Goal: Information Seeking & Learning: Learn about a topic

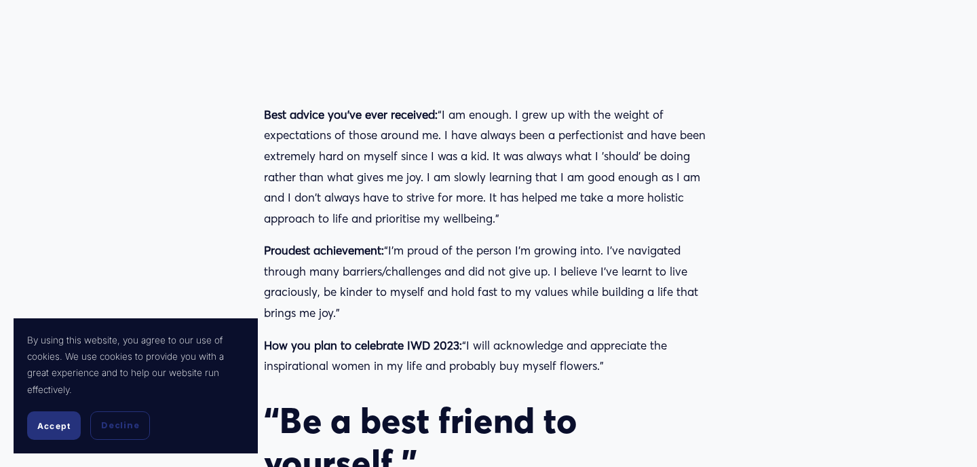
scroll to position [4593, 0]
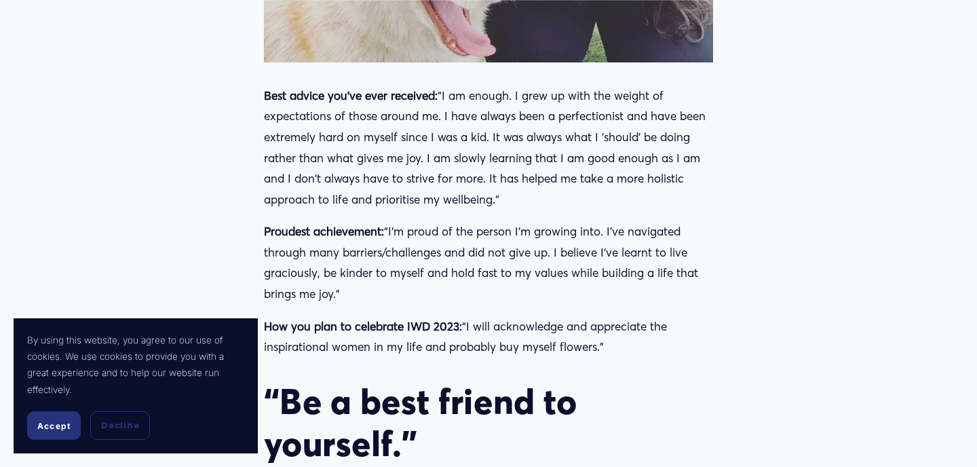
click at [57, 417] on button "Accept" at bounding box center [54, 425] width 54 height 28
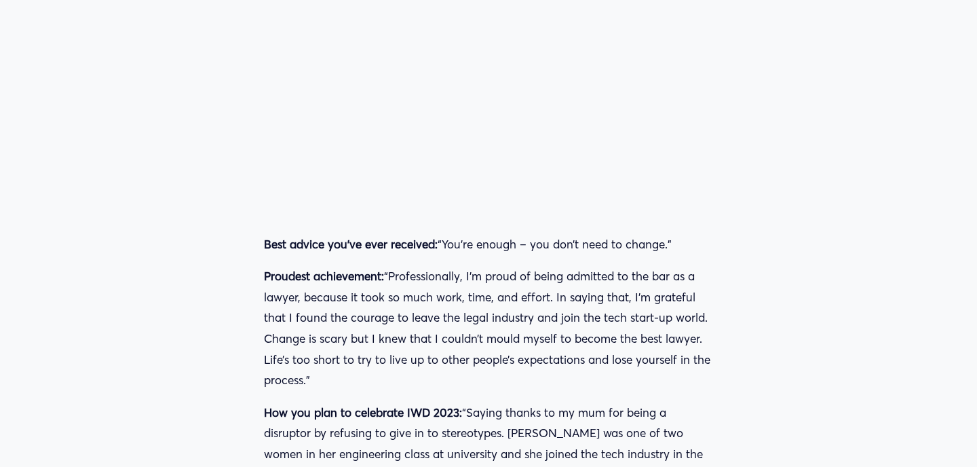
scroll to position [7470, 0]
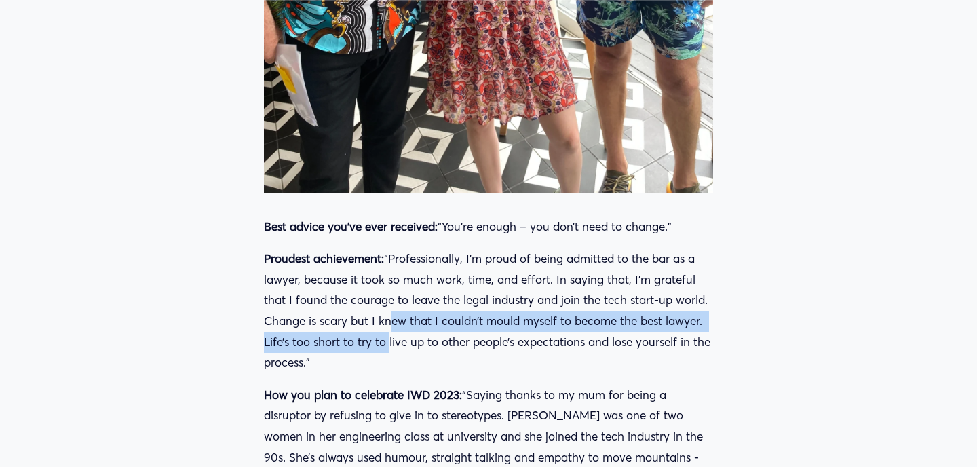
drag, startPoint x: 382, startPoint y: 304, endPoint x: 386, endPoint y: 320, distance: 16.1
click at [386, 320] on p "Proudest achievement: “Professionally, I’m proud of being admitted to the bar a…" at bounding box center [488, 310] width 449 height 125
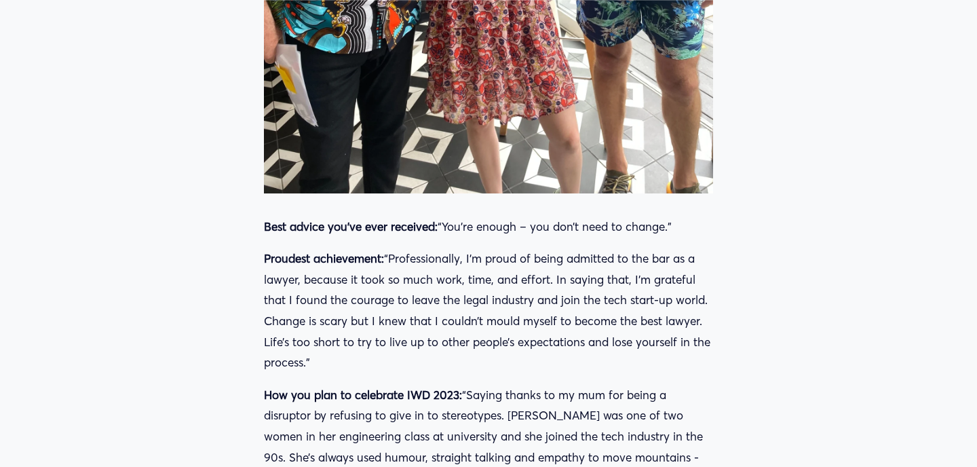
click at [414, 326] on p "Proudest achievement: “Professionally, I’m proud of being admitted to the bar a…" at bounding box center [488, 310] width 449 height 125
drag, startPoint x: 398, startPoint y: 326, endPoint x: 400, endPoint y: 339, distance: 12.4
click at [400, 339] on p "Proudest achievement: “Professionally, I’m proud of being admitted to the bar a…" at bounding box center [488, 310] width 449 height 125
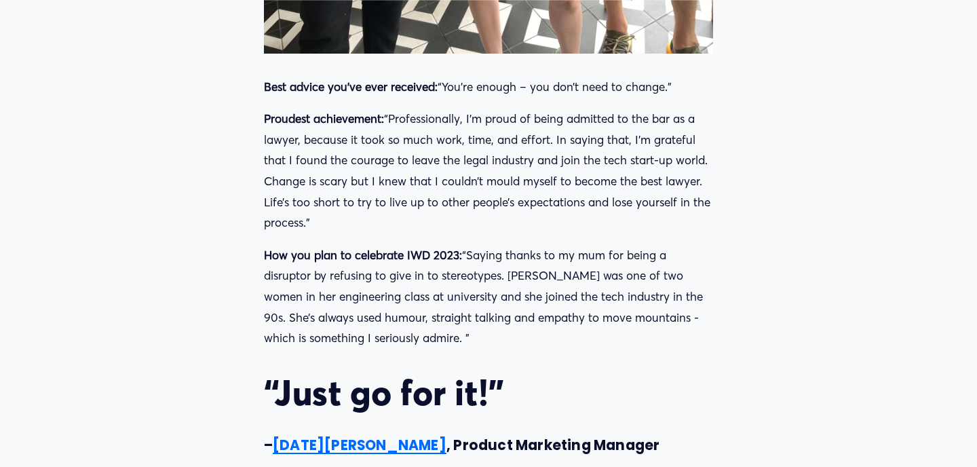
scroll to position [7615, 0]
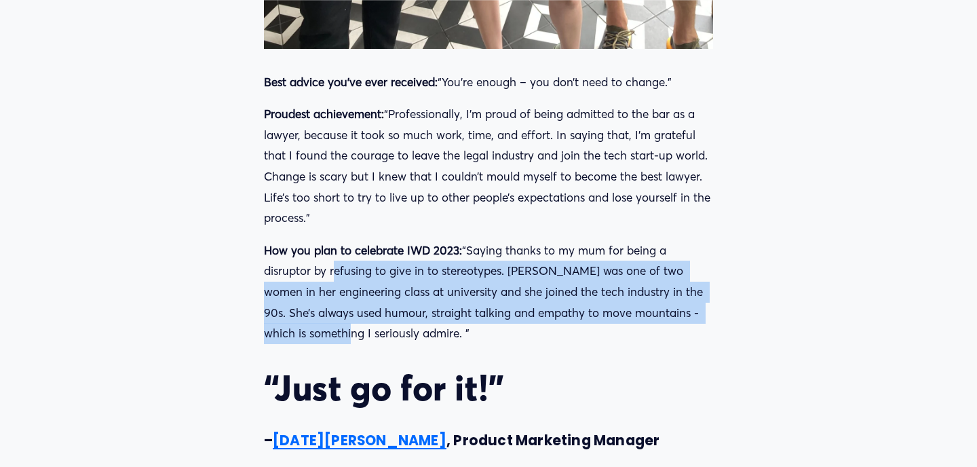
drag, startPoint x: 330, startPoint y: 259, endPoint x: 346, endPoint y: 310, distance: 54.1
click at [346, 310] on p "How you plan to celebrate IWD 2023: “Saying thanks to my mum for being a disrup…" at bounding box center [488, 292] width 449 height 104
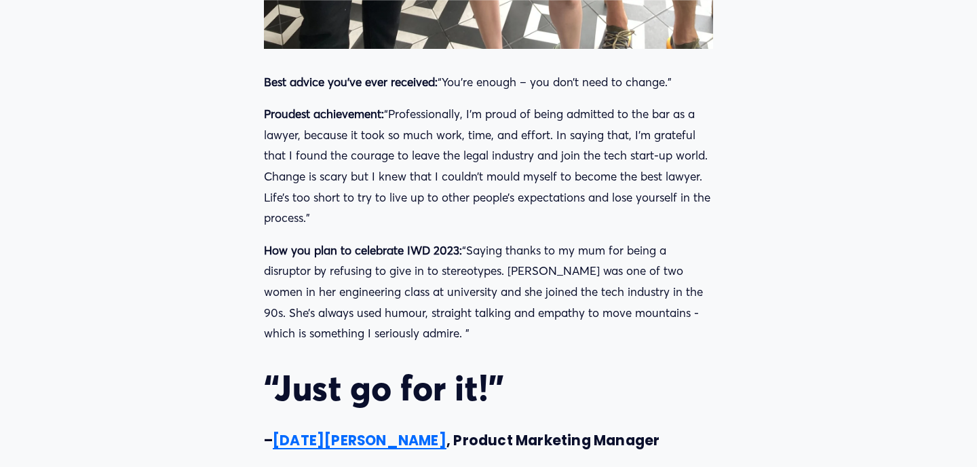
click at [384, 306] on p "How you plan to celebrate IWD 2023: “Saying thanks to my mum for being a disrup…" at bounding box center [488, 292] width 449 height 104
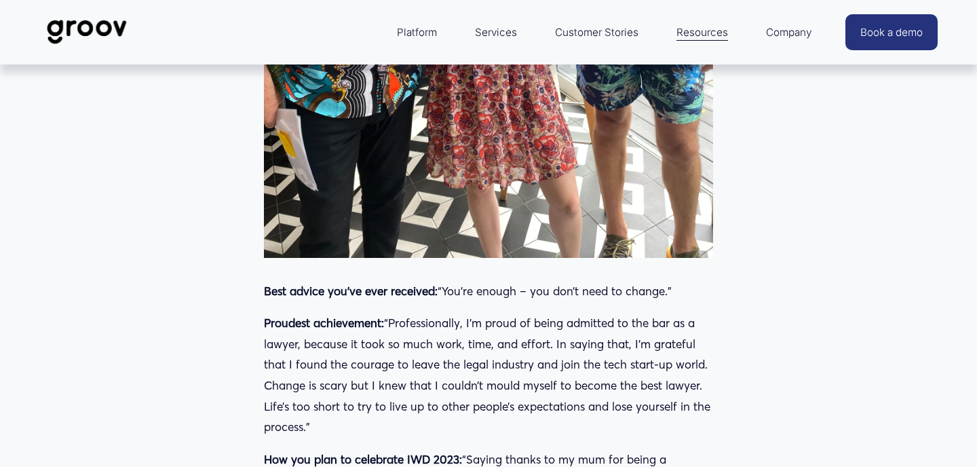
scroll to position [7397, 0]
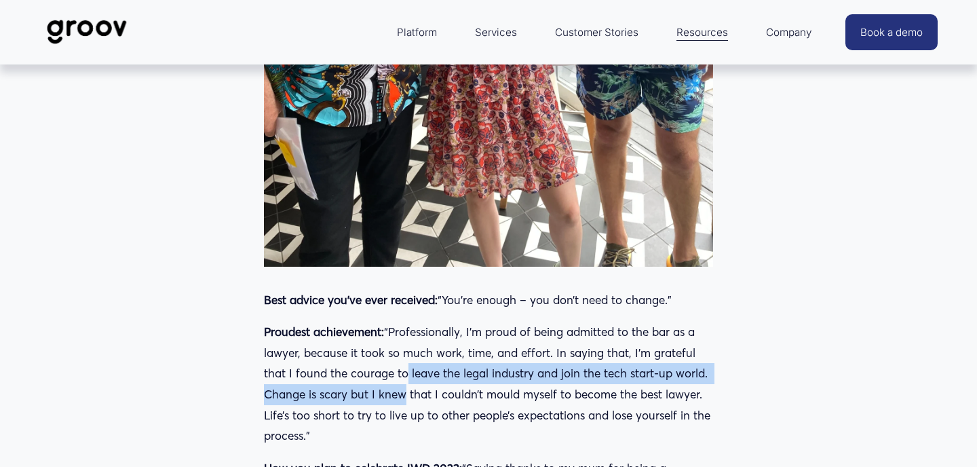
drag, startPoint x: 399, startPoint y: 356, endPoint x: 399, endPoint y: 378, distance: 21.7
click at [399, 378] on p "Proudest achievement: “Professionally, I’m proud of being admitted to the bar a…" at bounding box center [488, 384] width 449 height 125
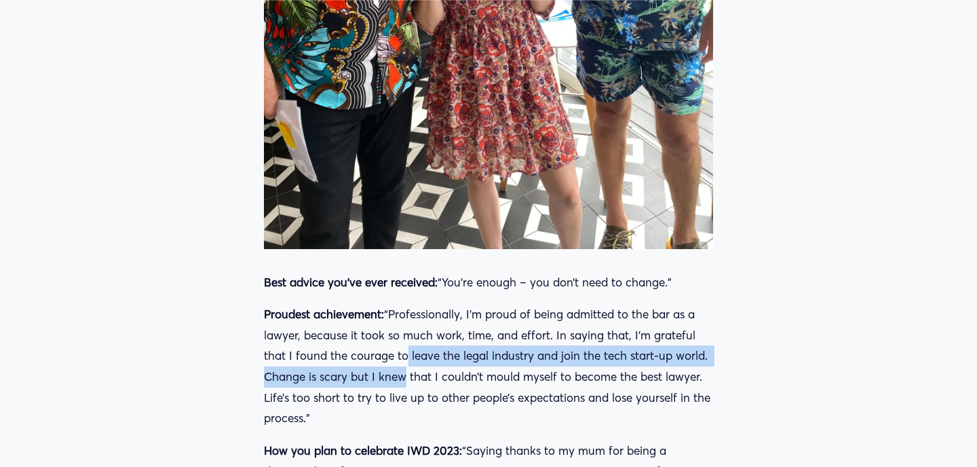
scroll to position [7417, 0]
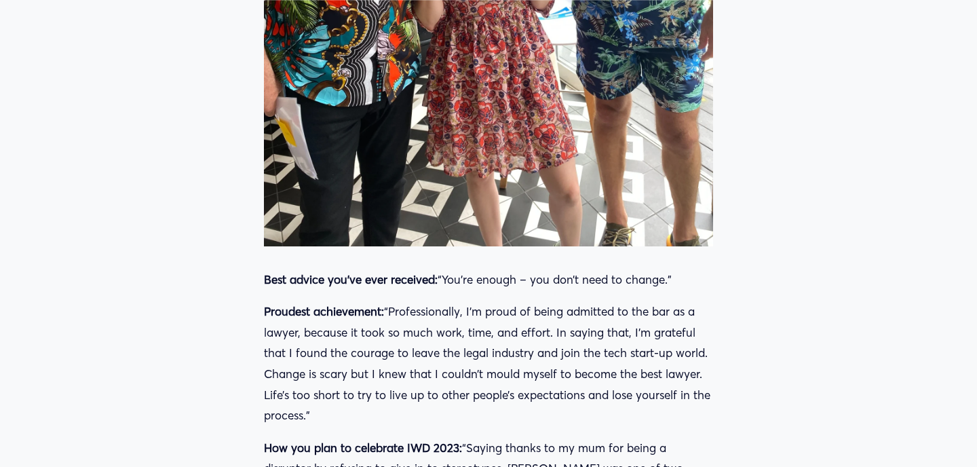
click at [421, 367] on p "Proudest achievement: “Professionally, I’m proud of being admitted to the bar a…" at bounding box center [488, 363] width 449 height 125
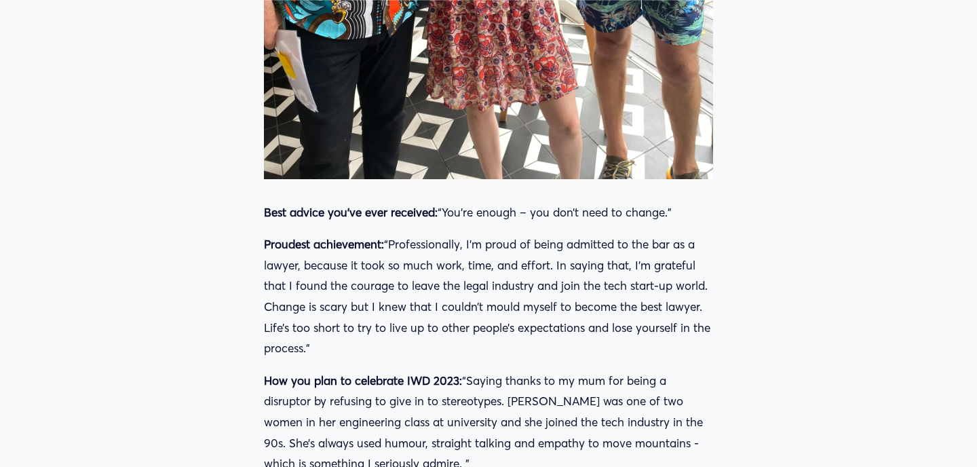
scroll to position [7485, 0]
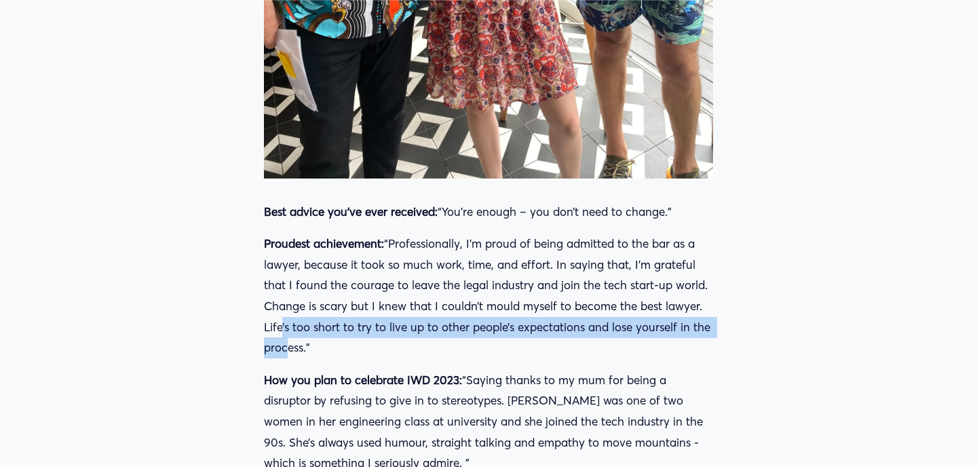
drag, startPoint x: 279, startPoint y: 313, endPoint x: 281, endPoint y: 332, distance: 19.1
click at [281, 332] on p "Proudest achievement: “Professionally, I’m proud of being admitted to the bar a…" at bounding box center [488, 295] width 449 height 125
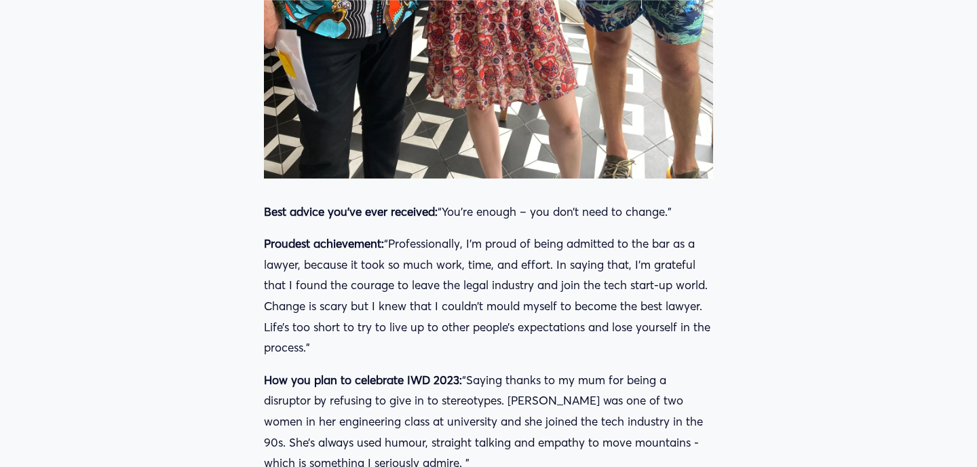
click at [308, 329] on p "Proudest achievement: “Professionally, I’m proud of being admitted to the bar a…" at bounding box center [488, 295] width 449 height 125
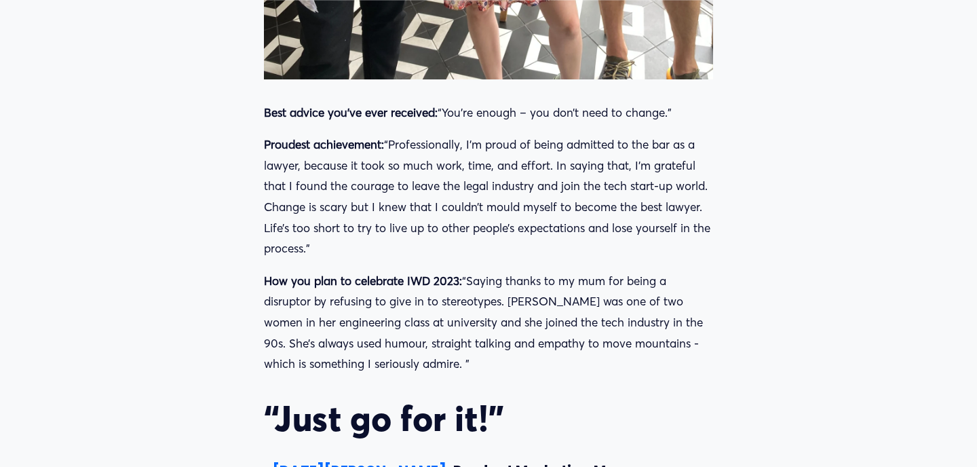
scroll to position [7613, 0]
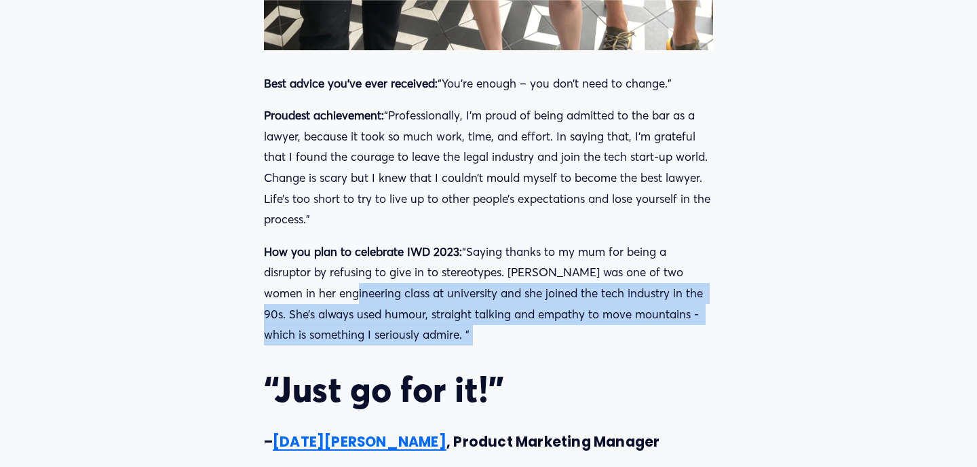
drag, startPoint x: 330, startPoint y: 280, endPoint x: 339, endPoint y: 335, distance: 55.7
click at [339, 335] on div "Best advice you’ve ever received: “You’re enough – you don’t need to change.” P…" at bounding box center [488, 262] width 449 height 378
click at [352, 325] on p "How you plan to celebrate IWD 2023: “Saying thanks to my mum for being a disrup…" at bounding box center [488, 294] width 449 height 104
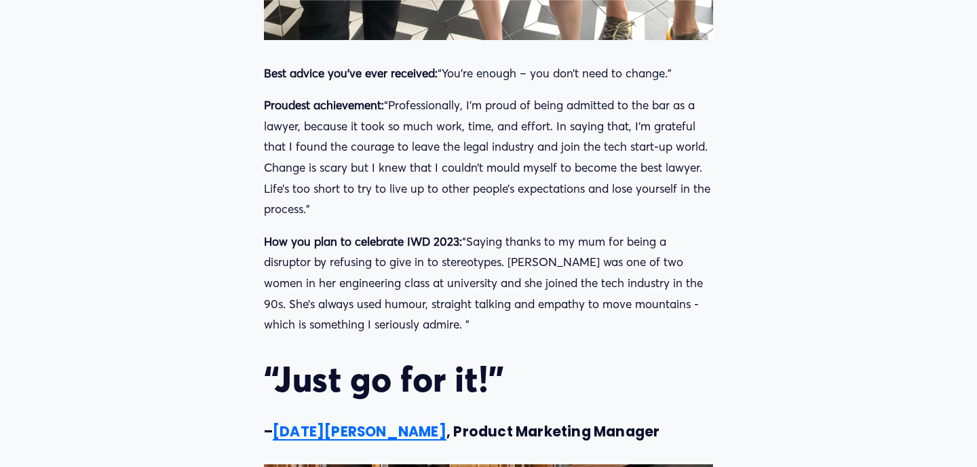
scroll to position [7614, 0]
